Goal: Task Accomplishment & Management: Manage account settings

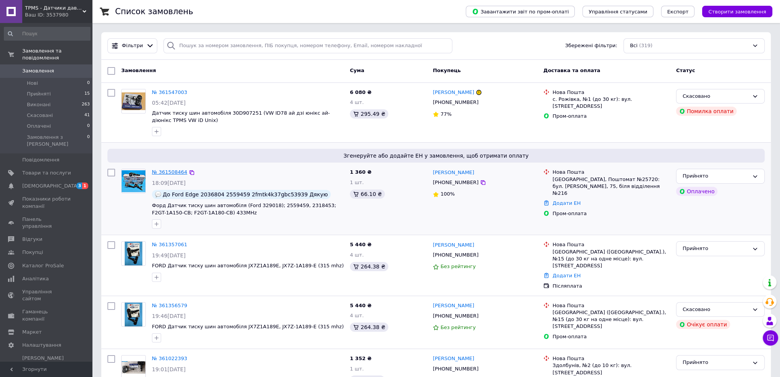
click at [174, 172] on link "№ 361508464" at bounding box center [169, 172] width 35 height 6
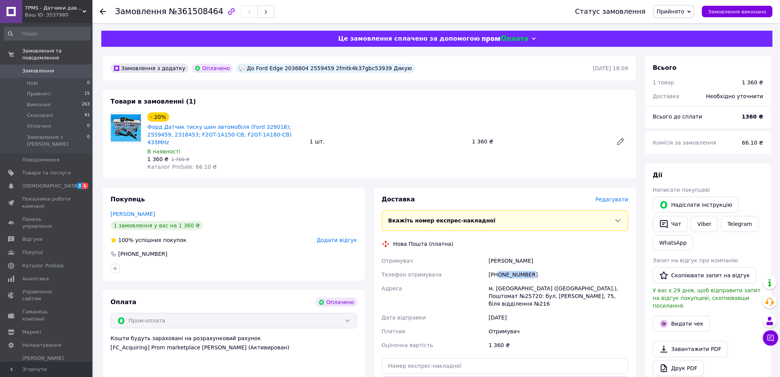
drag, startPoint x: 532, startPoint y: 264, endPoint x: 498, endPoint y: 264, distance: 34.1
click at [498, 268] on div "[PHONE_NUMBER]" at bounding box center [558, 275] width 143 height 14
copy div "0930854067"
drag, startPoint x: 259, startPoint y: 137, endPoint x: 252, endPoint y: 137, distance: 7.7
click at [252, 137] on span "Форд Датчик тиску шин автомобіля (Ford 329018); 2559459, 2318453; F2GT-1A150-CB…" at bounding box center [225, 134] width 156 height 23
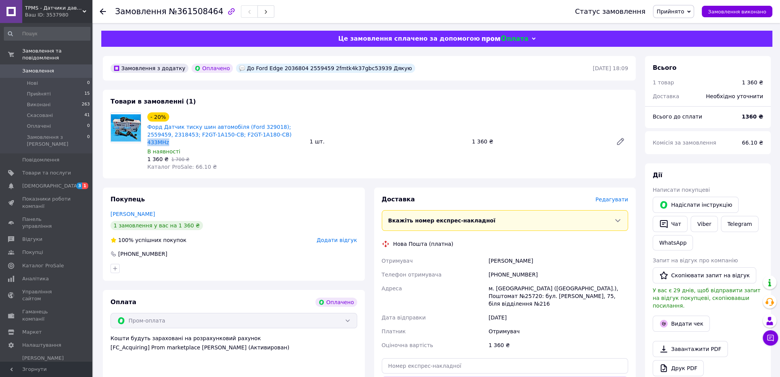
copy link "433MHz"
drag, startPoint x: 533, startPoint y: 268, endPoint x: 499, endPoint y: 268, distance: 34.1
click at [499, 268] on div "[PHONE_NUMBER]" at bounding box center [558, 275] width 143 height 14
copy div "0930854067"
click at [492, 254] on div "[PERSON_NAME]" at bounding box center [558, 261] width 143 height 14
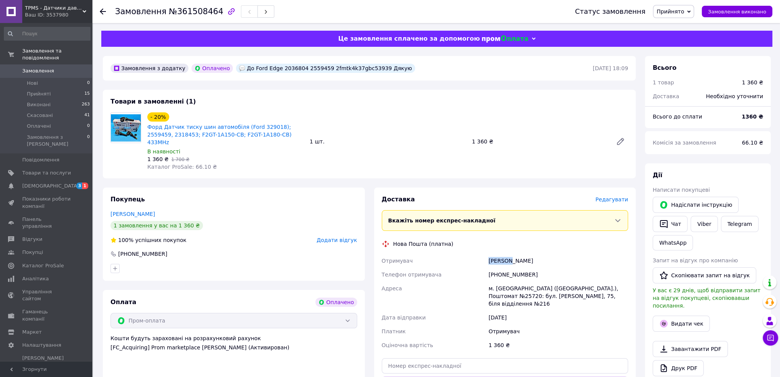
click at [492, 254] on div "[PERSON_NAME]" at bounding box center [558, 261] width 143 height 14
copy div "[PERSON_NAME]"
click at [516, 254] on div "[PERSON_NAME]" at bounding box center [558, 261] width 143 height 14
copy div "Артем"
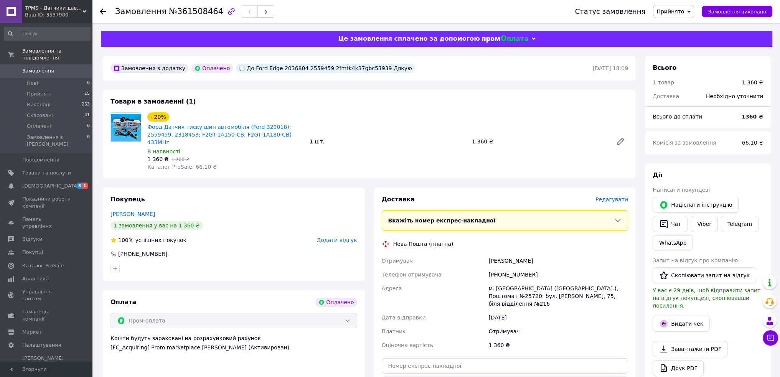
click at [496, 282] on div "м. [GEOGRAPHIC_DATA] ([GEOGRAPHIC_DATA].), Поштомат №25720: бул. [PERSON_NAME],…" at bounding box center [558, 296] width 143 height 29
copy div "[GEOGRAPHIC_DATA]"
click at [583, 282] on div "м. [GEOGRAPHIC_DATA] ([GEOGRAPHIC_DATA].), Поштомат №25720: бул. [PERSON_NAME],…" at bounding box center [558, 296] width 143 height 29
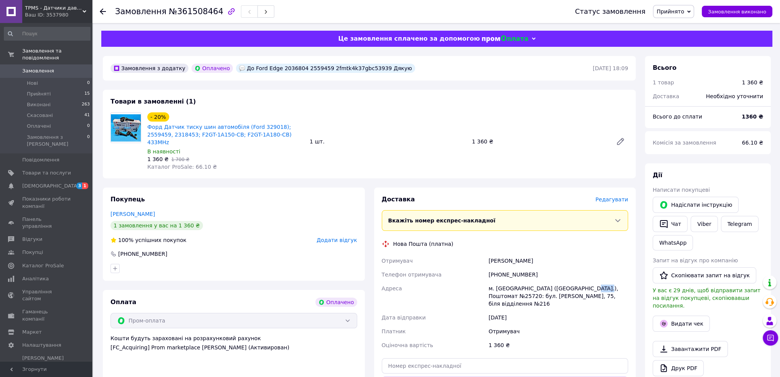
copy div "25720"
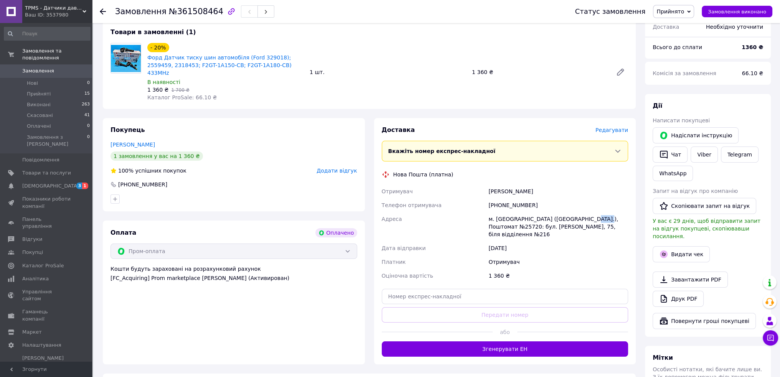
scroll to position [77, 0]
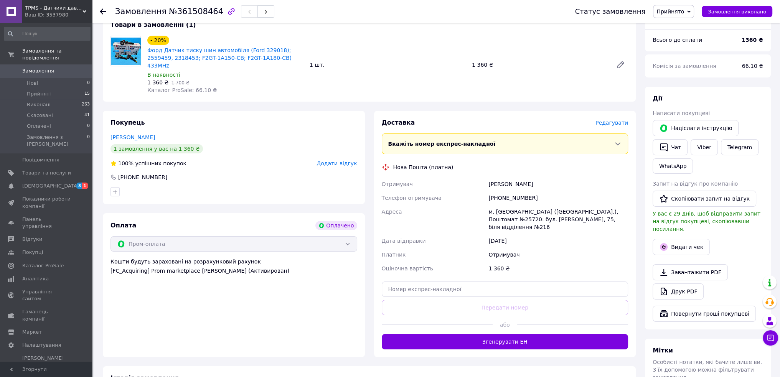
click at [428, 286] on div "Доставка [PERSON_NAME] Вкажіть номер експрес-накладної Обов'язково введіть номе…" at bounding box center [505, 234] width 247 height 231
click at [428, 282] on input "text" at bounding box center [505, 289] width 247 height 15
paste input "20451247298978"
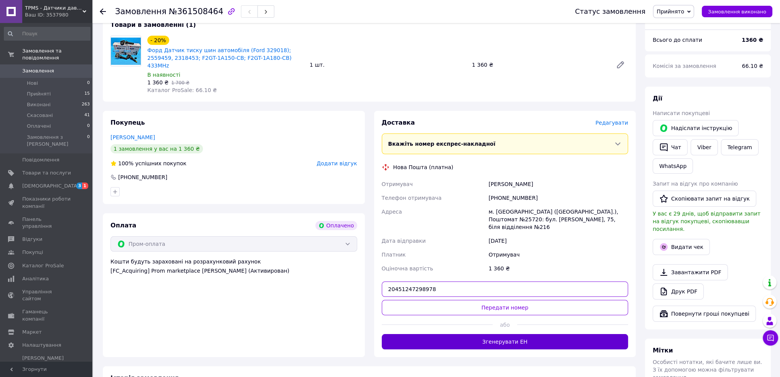
type input "20451247298978"
click at [457, 334] on button "Згенерувати ЕН" at bounding box center [505, 341] width 247 height 15
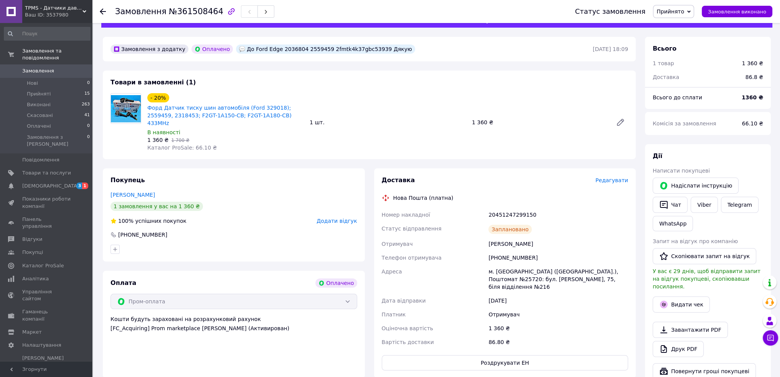
scroll to position [0, 0]
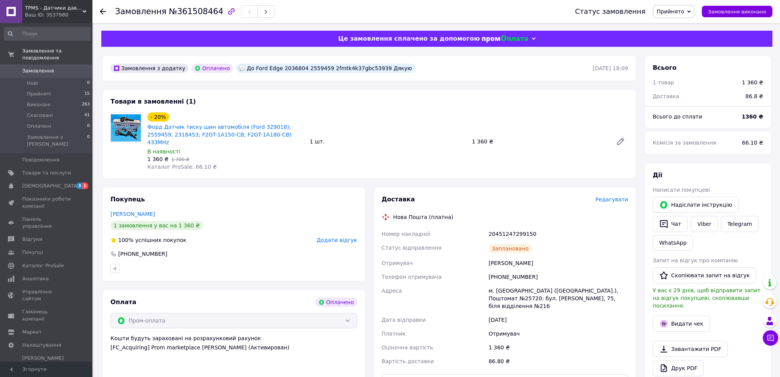
click at [335, 68] on div "До Ford Edge 2036804 2559459 2fmtk4k37gbc53939 Дякую" at bounding box center [325, 68] width 179 height 9
drag, startPoint x: 704, startPoint y: 225, endPoint x: 698, endPoint y: 219, distance: 8.4
click at [704, 225] on link "Viber" at bounding box center [703, 224] width 27 height 16
click at [264, 201] on div "Покупець [PERSON_NAME] 1 замовлення у вас на 1 360 ₴ 100% успішних покупок Дода…" at bounding box center [234, 234] width 262 height 93
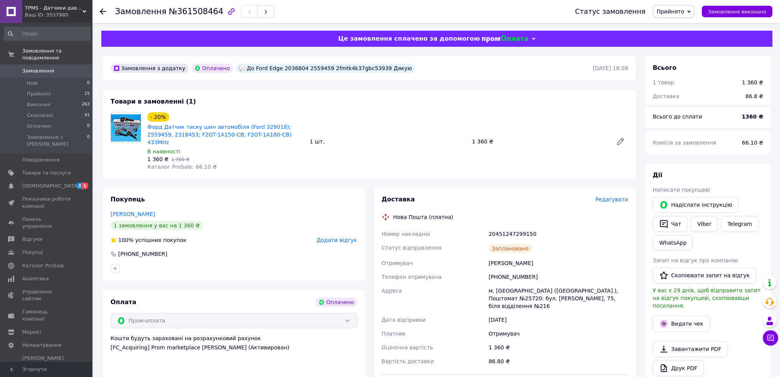
click at [494, 227] on div "20451247299150" at bounding box center [558, 234] width 143 height 14
copy div "20451247299150"
click at [694, 15] on span "Прийнято" at bounding box center [673, 11] width 41 height 13
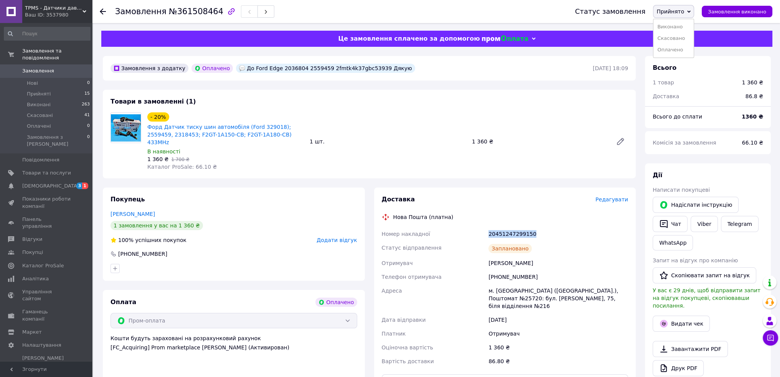
click at [694, 15] on span "Прийнято" at bounding box center [673, 11] width 41 height 13
click at [52, 68] on span "Замовлення" at bounding box center [46, 71] width 49 height 7
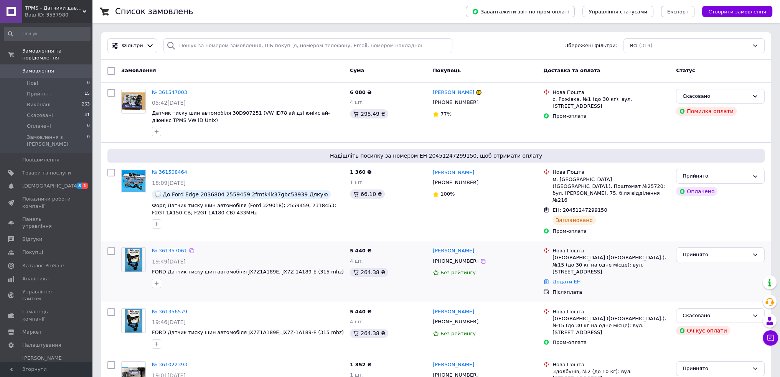
click at [173, 248] on link "№ 361357061" at bounding box center [169, 251] width 35 height 6
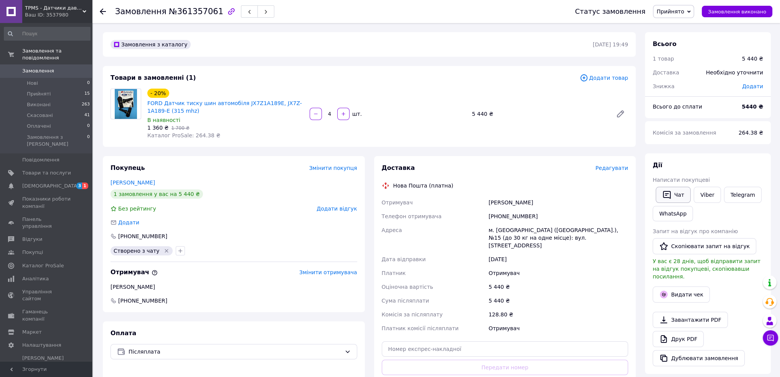
click at [677, 195] on button "Чат" at bounding box center [672, 195] width 35 height 16
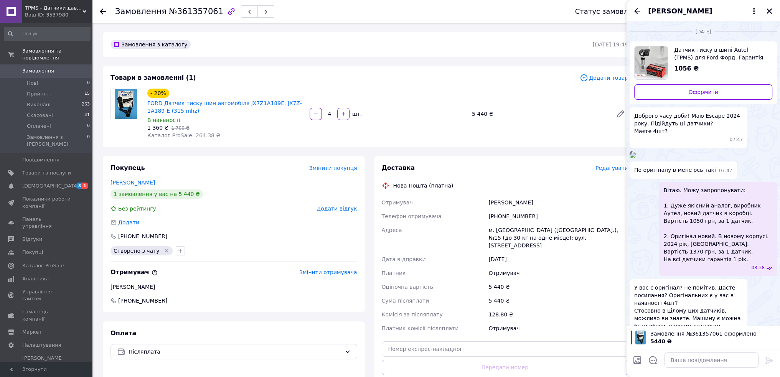
click at [636, 158] on img at bounding box center [632, 155] width 6 height 6
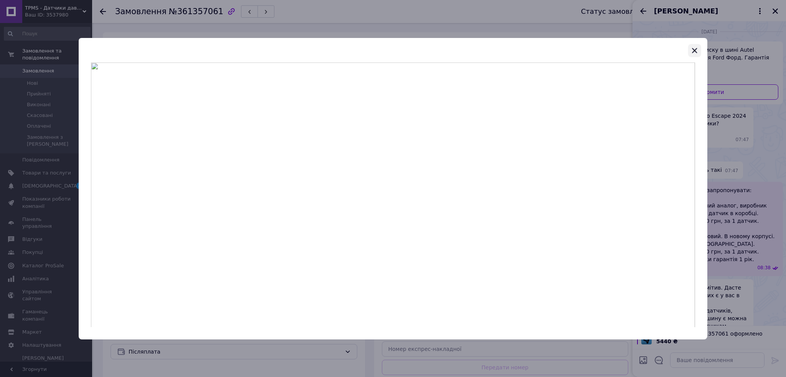
click at [697, 49] on icon "button" at bounding box center [694, 50] width 9 height 9
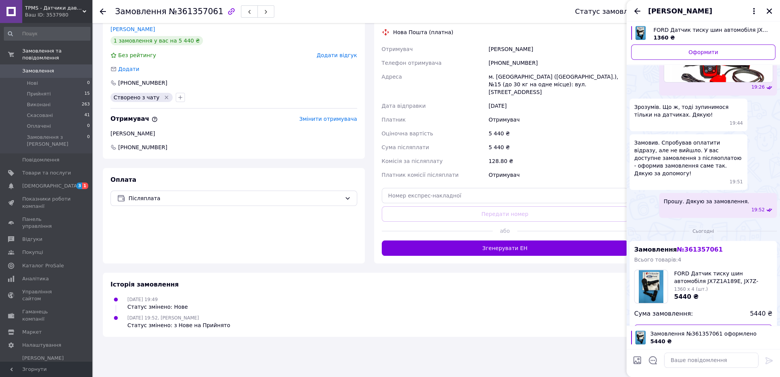
scroll to position [1121, 0]
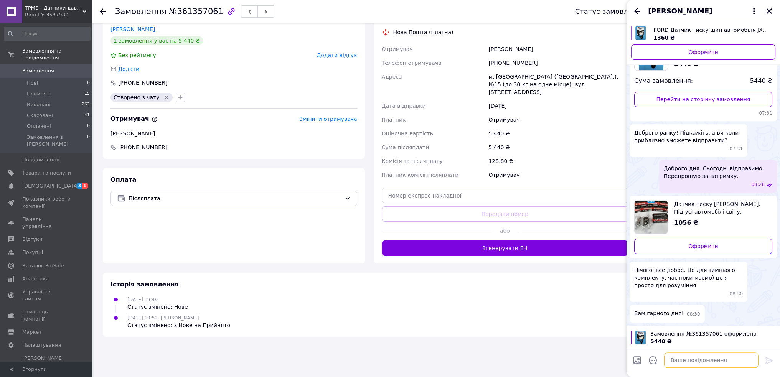
click at [681, 364] on textarea at bounding box center [711, 359] width 94 height 15
paste textarea "Датчики перевірили на працездатність за допомогою професійного обладнання. Все …"
type textarea "Датчики перевірили на працездатність за допомогою професійного обладнання. Все …"
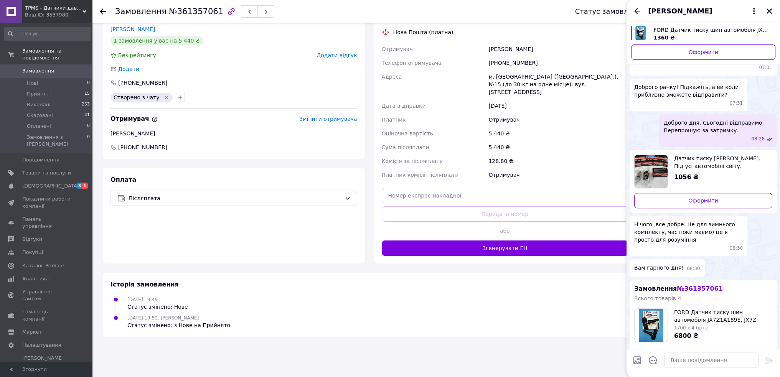
click at [639, 360] on input "Завантажити файли" at bounding box center [636, 360] width 9 height 9
type input "C:\fakepath\ [DATE] [DATE].jpg"
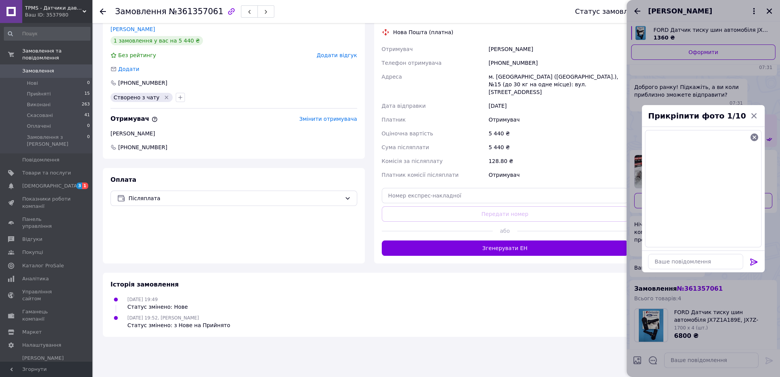
click at [751, 260] on icon at bounding box center [753, 261] width 9 height 9
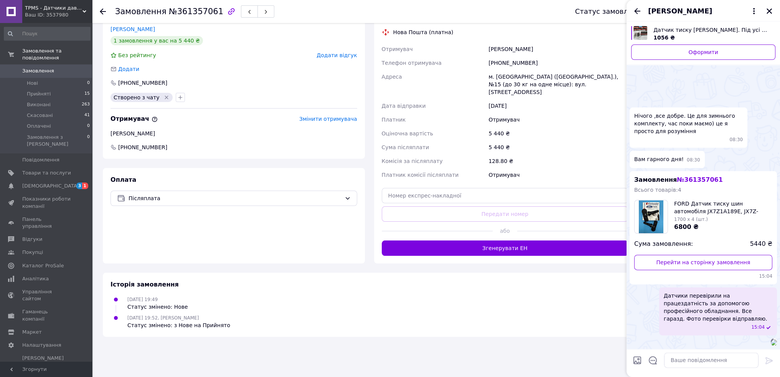
scroll to position [1327, 0]
click at [638, 361] on input "Завантажити файли" at bounding box center [636, 360] width 9 height 9
type input "C:\fakepath\ [DATE] [DATE].jpg"
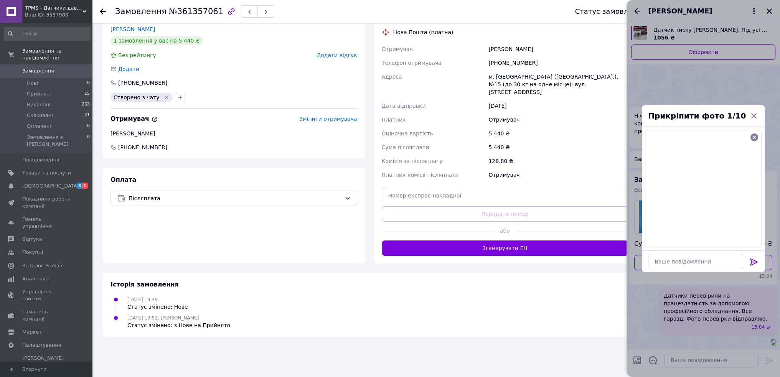
click at [753, 260] on icon at bounding box center [753, 261] width 9 height 9
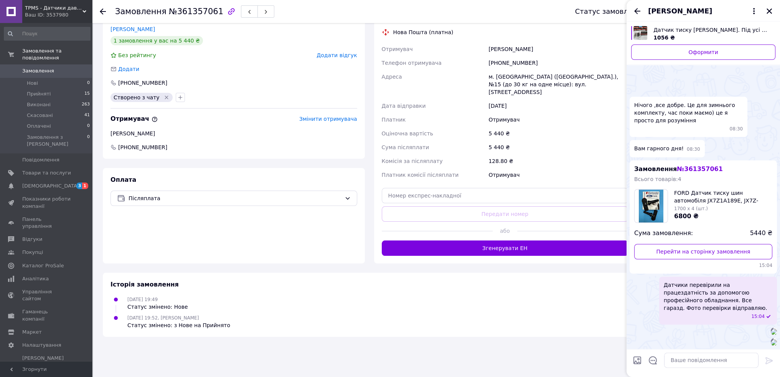
scroll to position [1474, 0]
click at [771, 329] on img at bounding box center [774, 332] width 6 height 6
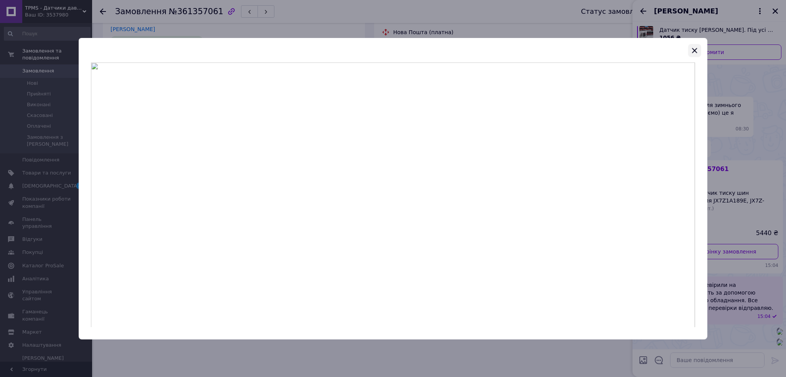
click at [692, 51] on icon "button" at bounding box center [694, 50] width 9 height 9
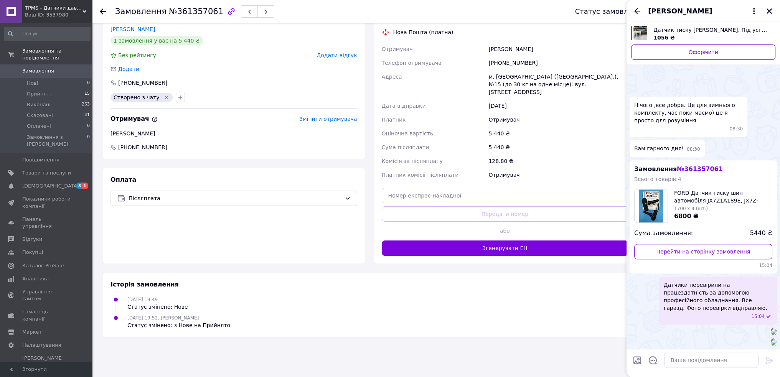
drag, startPoint x: 638, startPoint y: 12, endPoint x: 634, endPoint y: 15, distance: 5.2
click at [638, 12] on icon "Назад" at bounding box center [636, 11] width 9 height 9
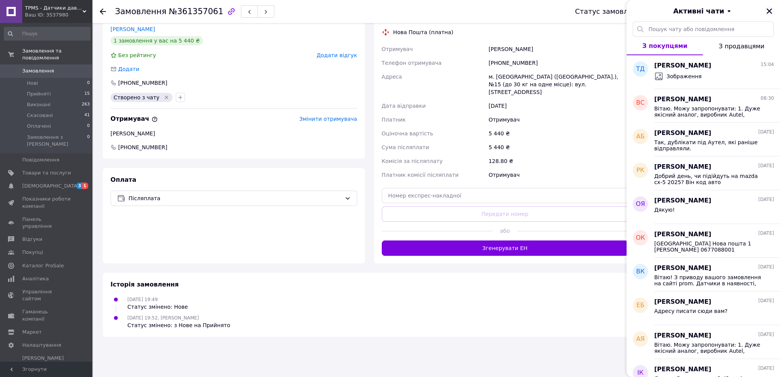
click at [768, 12] on icon "Закрити" at bounding box center [768, 10] width 5 height 5
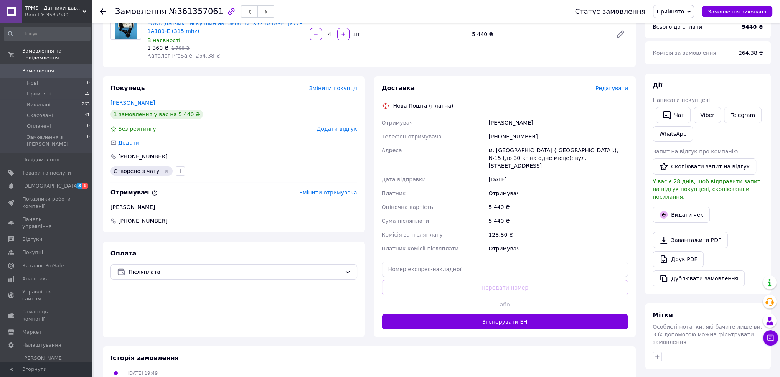
scroll to position [0, 0]
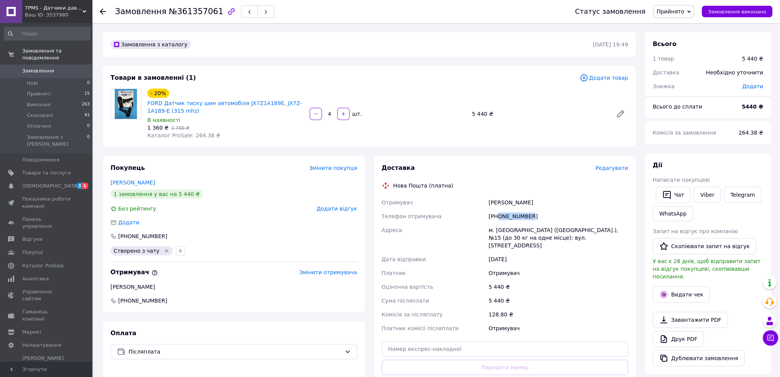
drag, startPoint x: 542, startPoint y: 221, endPoint x: 499, endPoint y: 221, distance: 43.0
click at [499, 221] on div "[PHONE_NUMBER]" at bounding box center [558, 216] width 143 height 14
copy div "0991082210"
click at [497, 203] on div "[PERSON_NAME]" at bounding box center [558, 203] width 143 height 14
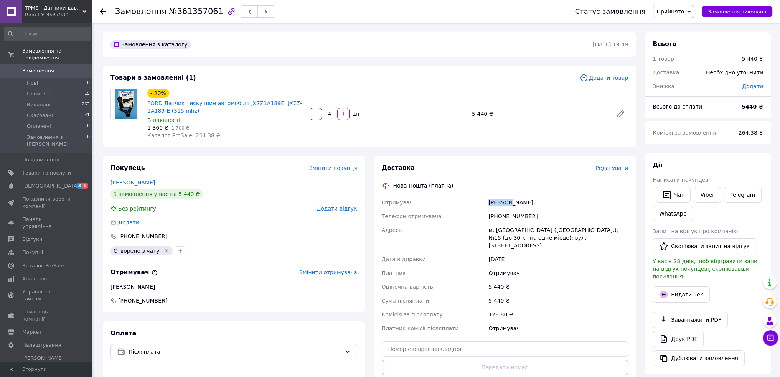
copy div "[PERSON_NAME]"
click at [518, 205] on div "[PERSON_NAME]" at bounding box center [558, 203] width 143 height 14
drag, startPoint x: 518, startPoint y: 205, endPoint x: 519, endPoint y: 216, distance: 11.2
click at [518, 205] on div "[PERSON_NAME]" at bounding box center [558, 203] width 143 height 14
click at [500, 231] on div "м. [GEOGRAPHIC_DATA] ([GEOGRAPHIC_DATA].), №15 (до 30 кг на одне місце): вул. […" at bounding box center [558, 237] width 143 height 29
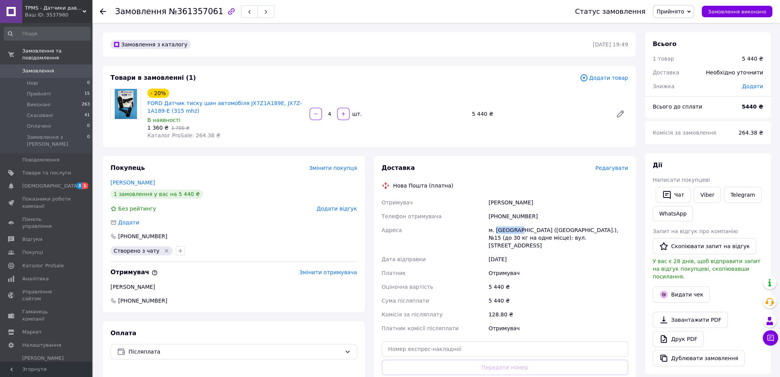
click at [500, 231] on div "м. [GEOGRAPHIC_DATA] ([GEOGRAPHIC_DATA].), №15 (до 30 кг на одне місце): вул. […" at bounding box center [558, 237] width 143 height 29
click at [489, 347] on input "text" at bounding box center [505, 348] width 247 height 15
paste input "20451247310702"
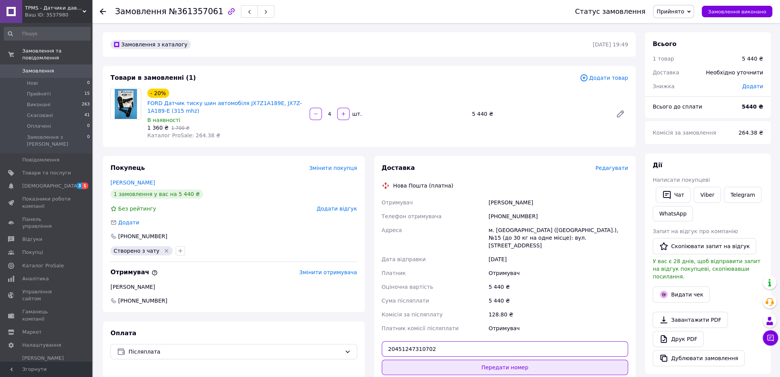
type input "20451247310702"
click at [483, 360] on button "Передати номер" at bounding box center [505, 367] width 247 height 15
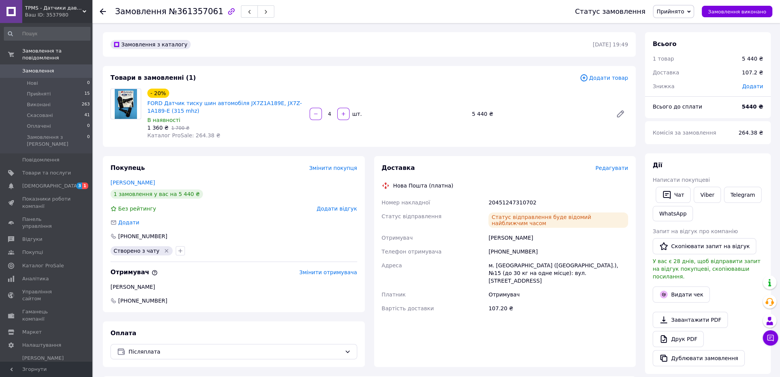
click at [513, 204] on div "20451247310702" at bounding box center [558, 203] width 143 height 14
click at [40, 68] on span "Замовлення" at bounding box center [38, 71] width 32 height 7
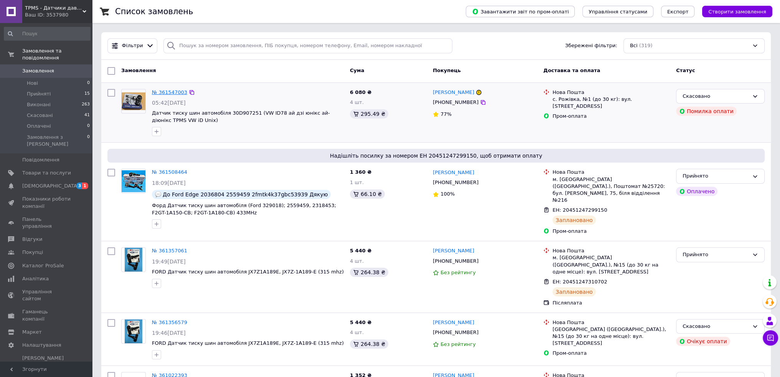
click at [167, 92] on link "№ 361547003" at bounding box center [169, 92] width 35 height 6
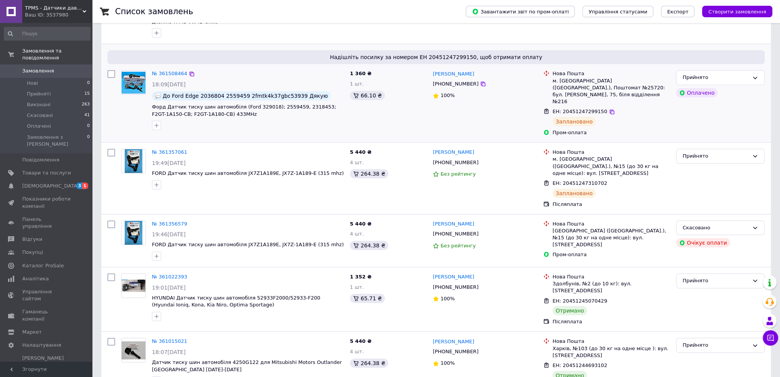
scroll to position [115, 0]
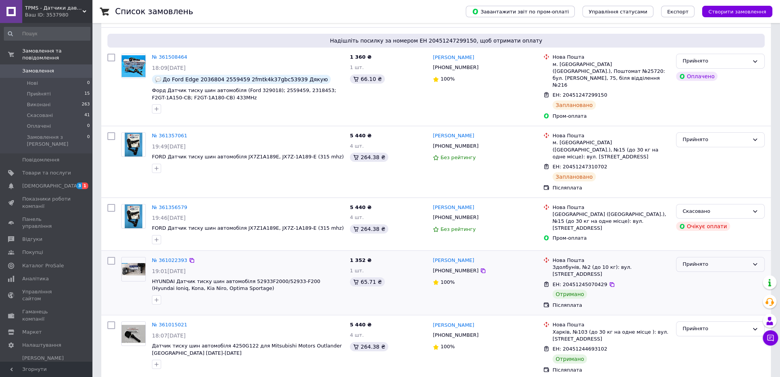
click at [738, 260] on div "Прийнято" at bounding box center [715, 264] width 66 height 8
click at [704, 273] on li "Виконано" at bounding box center [720, 280] width 88 height 14
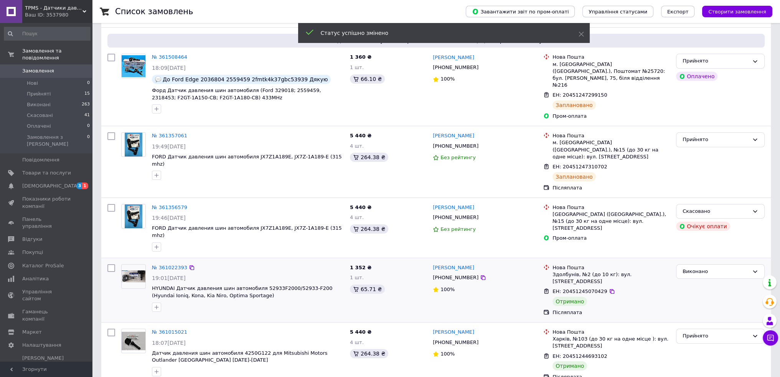
scroll to position [192, 0]
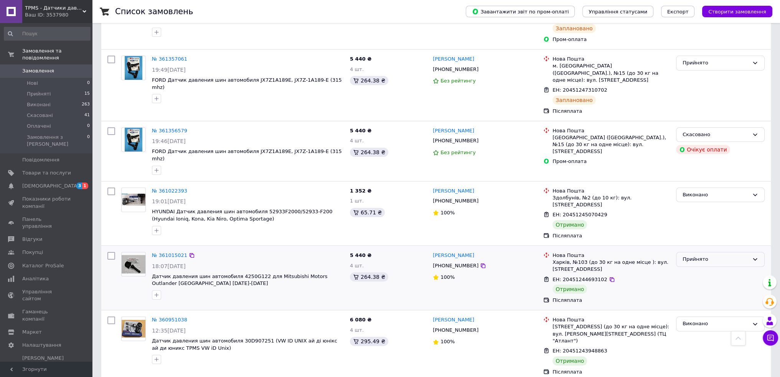
click at [700, 252] on div "Прийнято" at bounding box center [720, 259] width 89 height 15
click at [700, 268] on li "Виконано" at bounding box center [720, 275] width 88 height 14
click at [609, 277] on icon at bounding box center [611, 279] width 5 height 5
click at [609, 212] on icon at bounding box center [612, 215] width 6 height 6
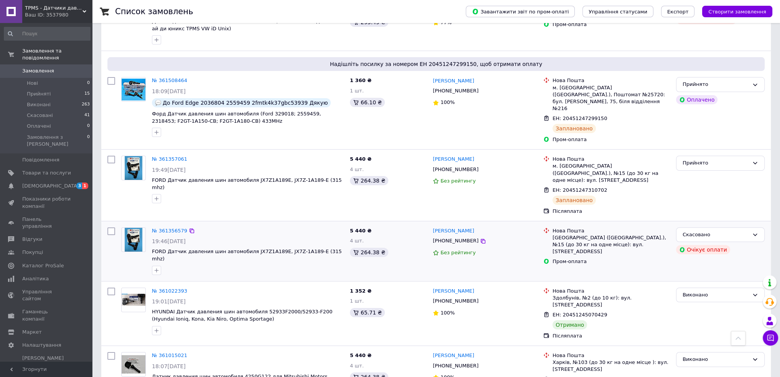
scroll to position [0, 0]
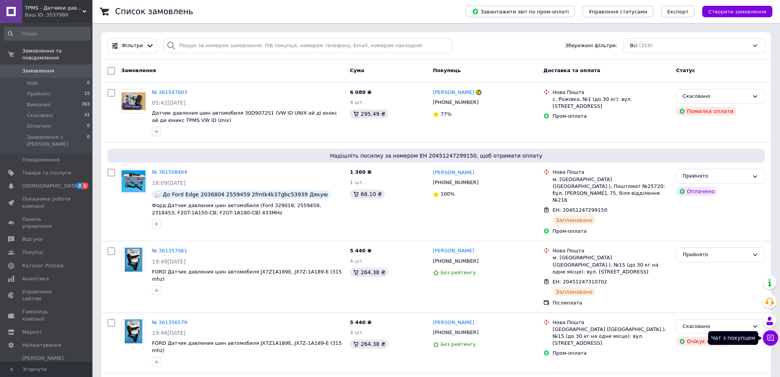
click at [771, 339] on icon at bounding box center [770, 338] width 8 height 8
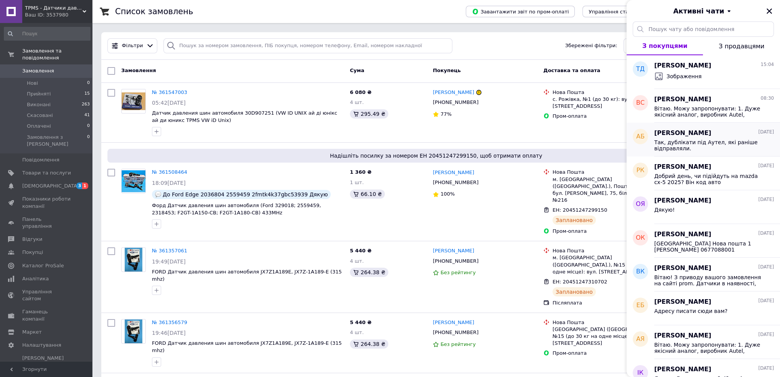
click at [685, 153] on div "[PERSON_NAME] [DATE] Так, дублікати під [GEOGRAPHIC_DATA], які раніше відправля…" at bounding box center [717, 140] width 126 height 34
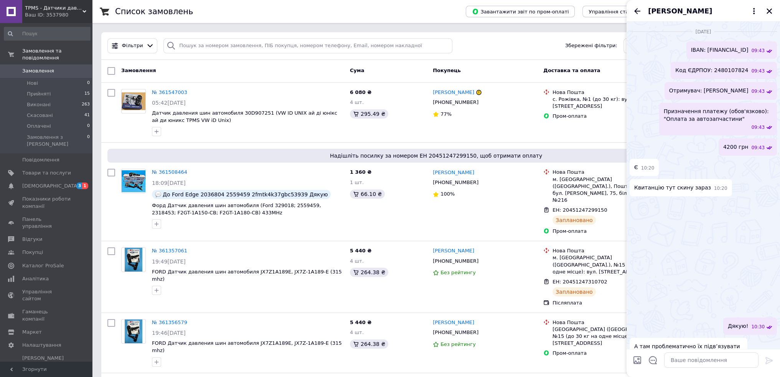
scroll to position [877, 0]
